Goal: Transaction & Acquisition: Purchase product/service

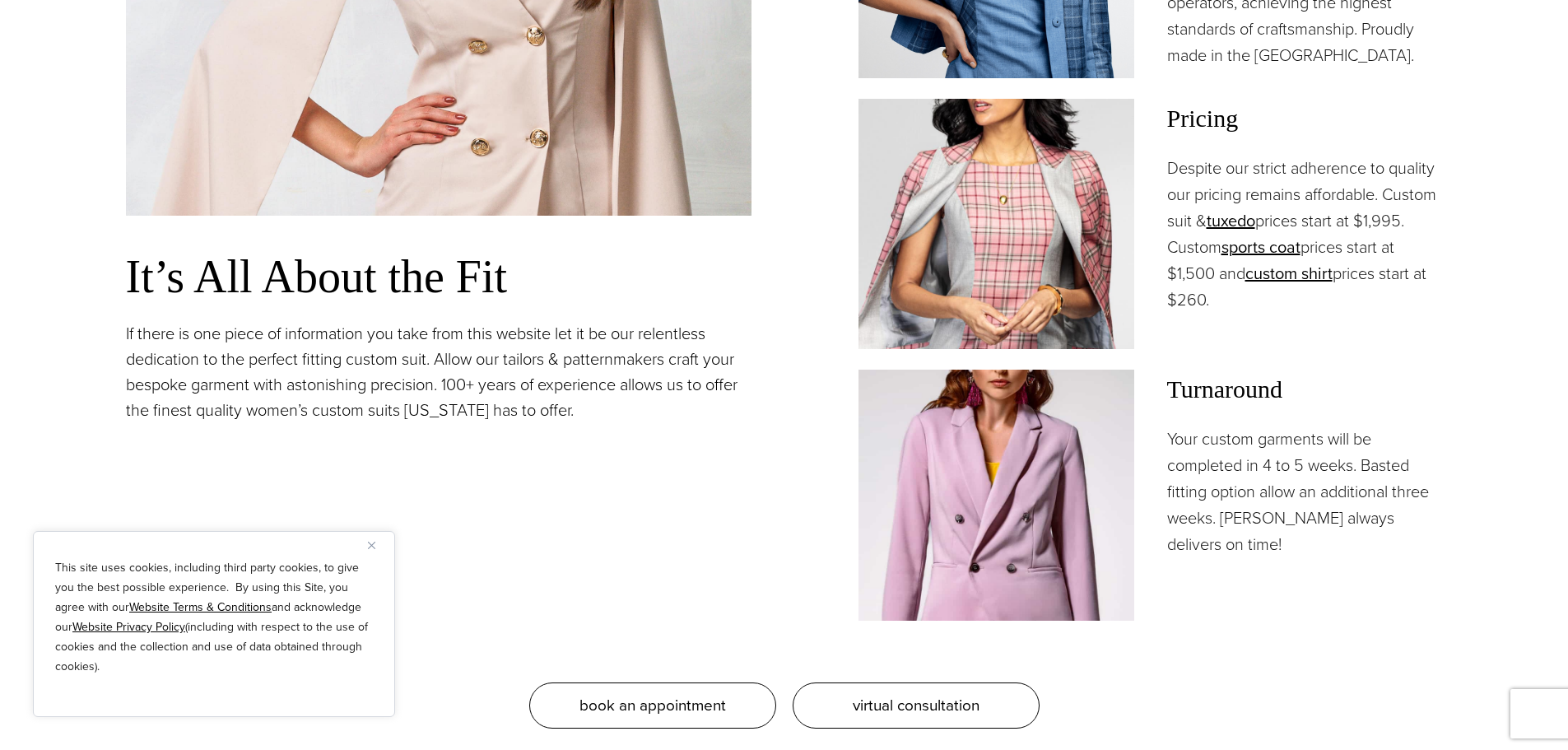
scroll to position [1556, 0]
click at [364, 548] on div "This site uses cookies, including third party cookies, to give you the best pos…" at bounding box center [214, 624] width 362 height 186
click at [369, 544] on img "Close" at bounding box center [371, 545] width 8 height 8
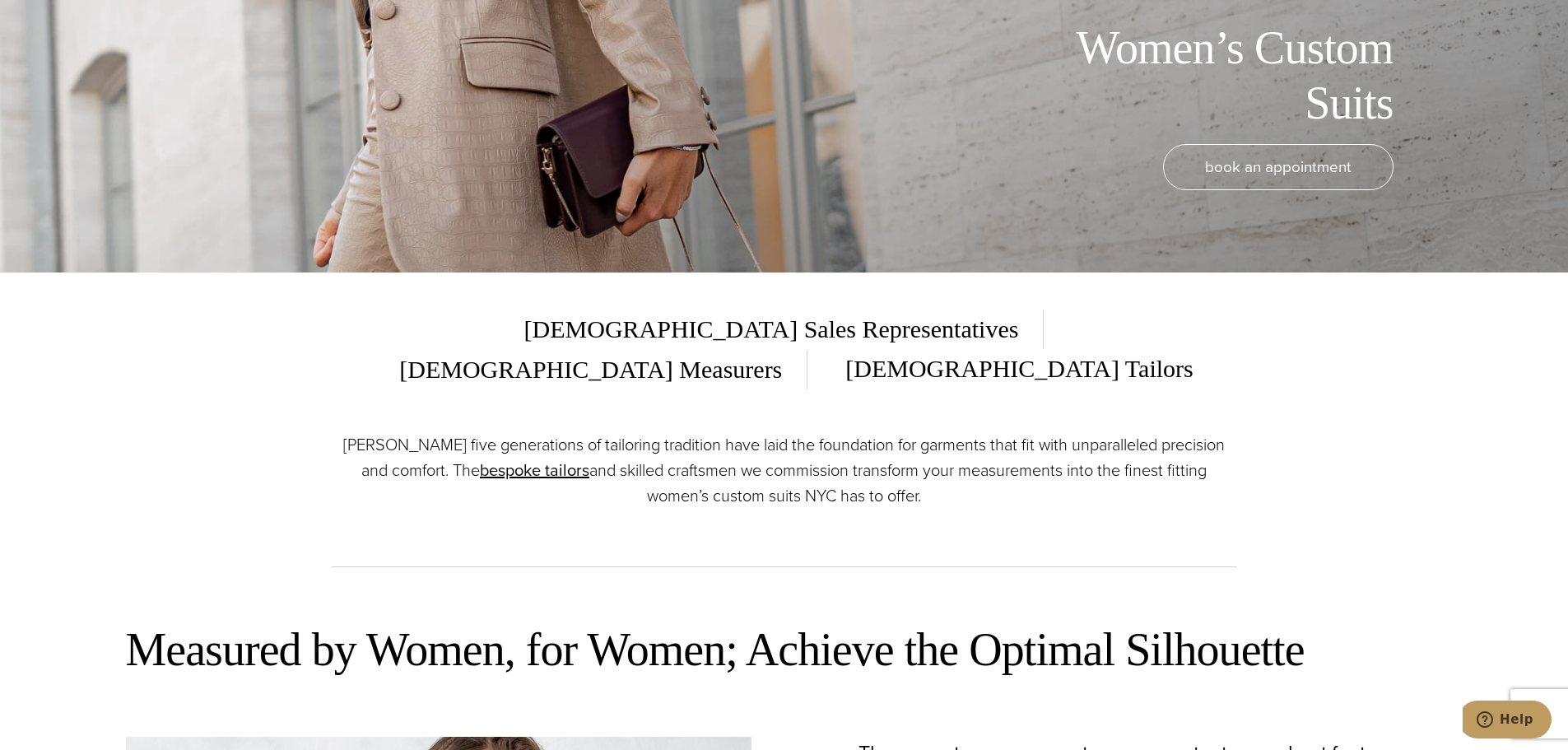
scroll to position [0, 0]
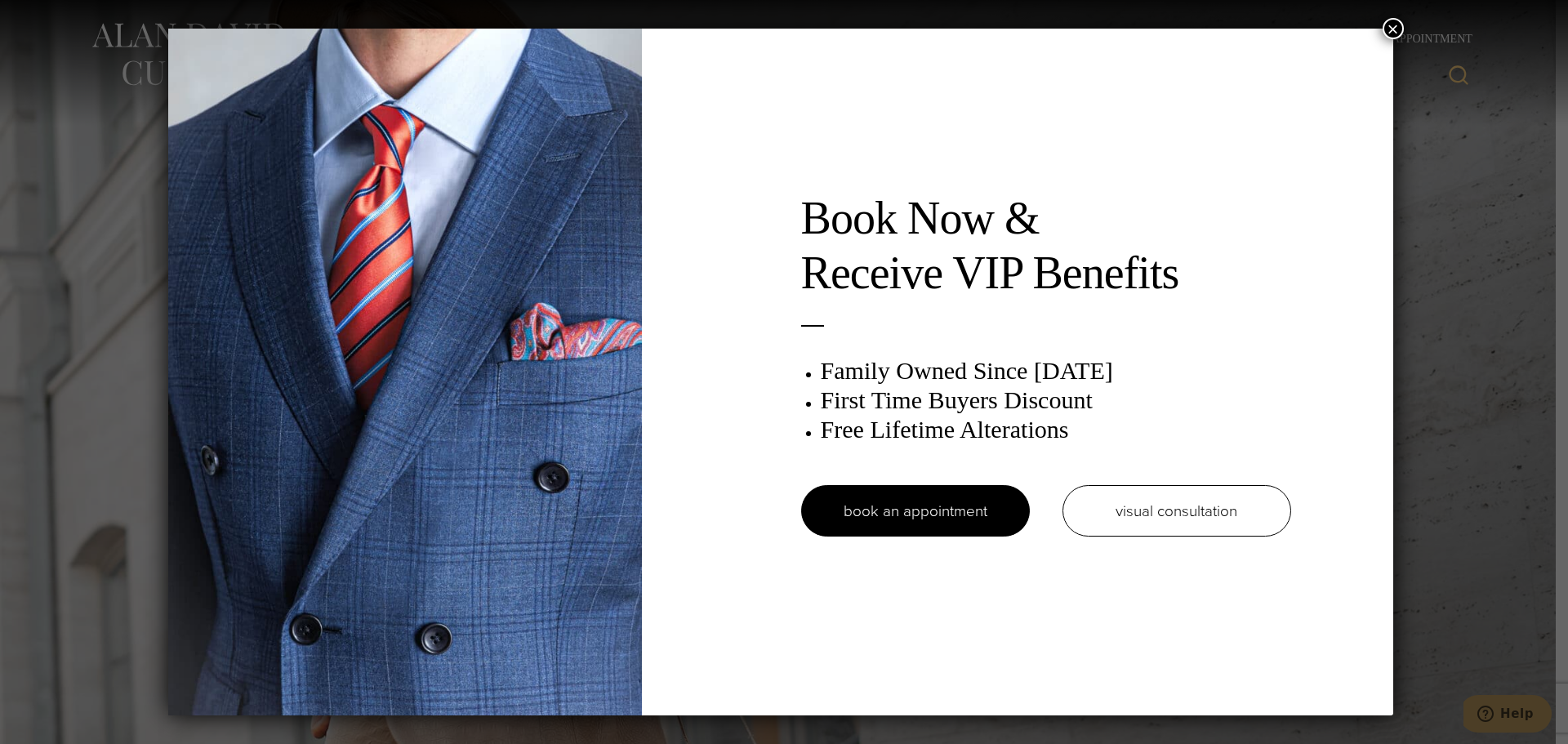
click at [1389, 31] on button "×" at bounding box center [1392, 28] width 22 height 22
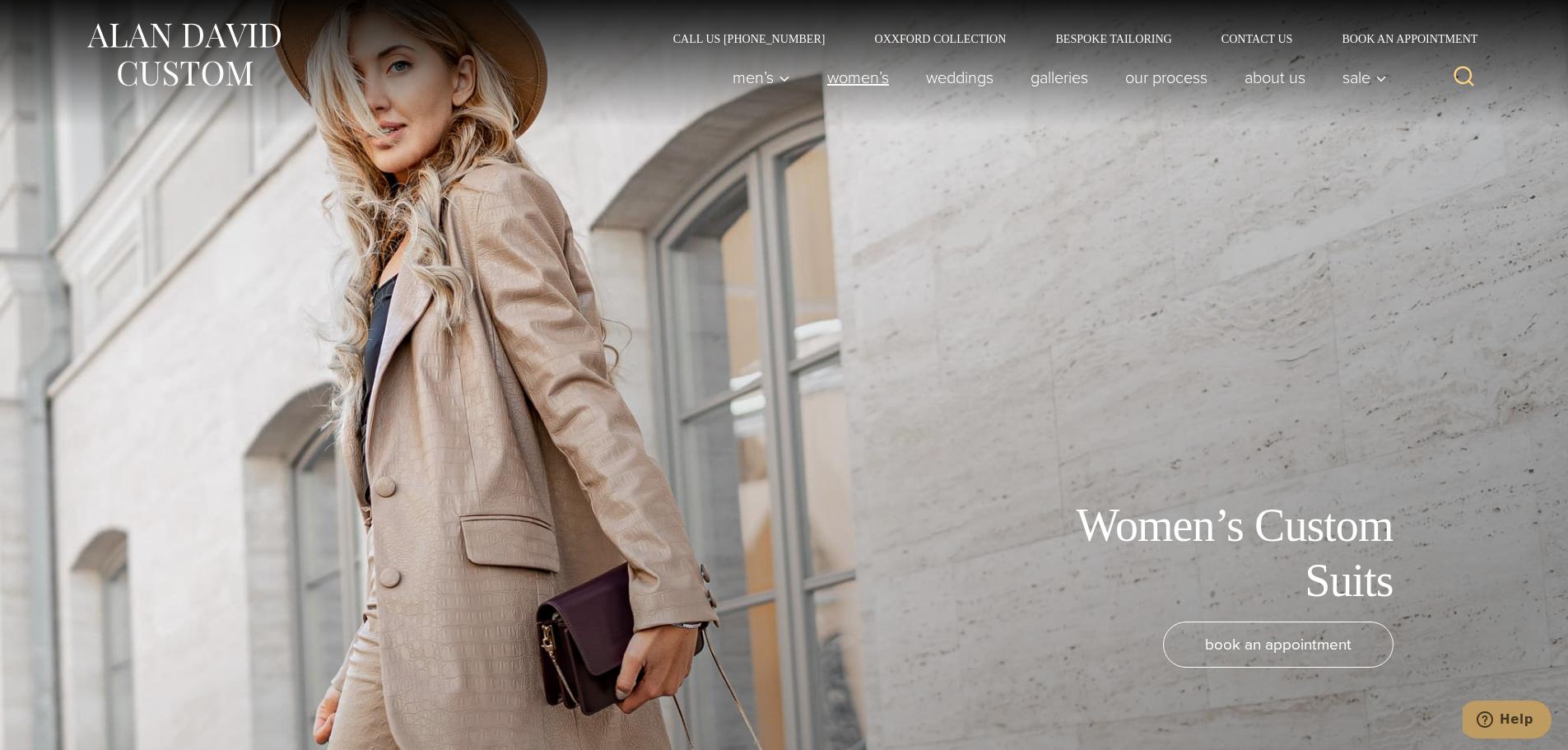
click at [861, 80] on link "Women’s" at bounding box center [857, 77] width 98 height 33
